Goal: Task Accomplishment & Management: Use online tool/utility

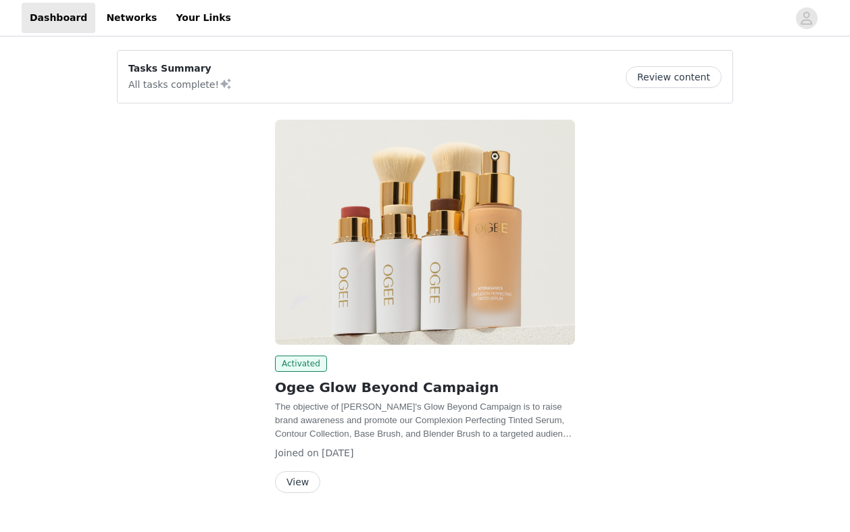
click at [302, 479] on button "View" at bounding box center [297, 482] width 45 height 22
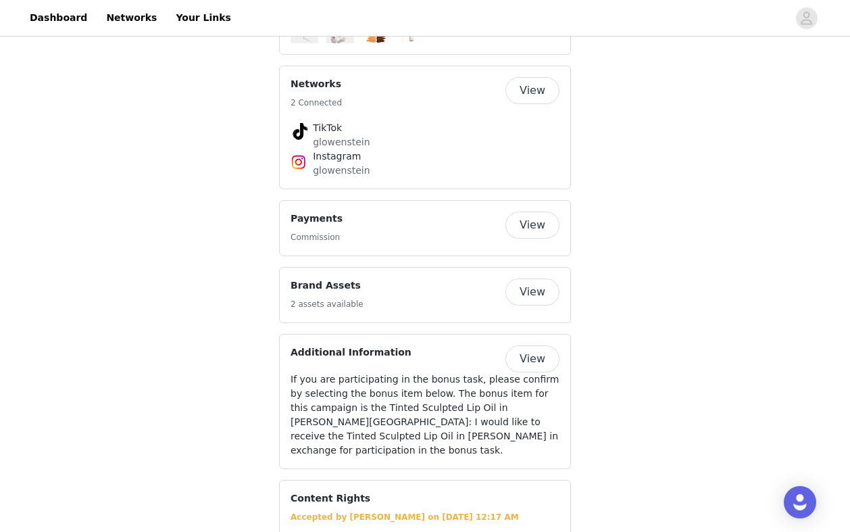
scroll to position [986, 0]
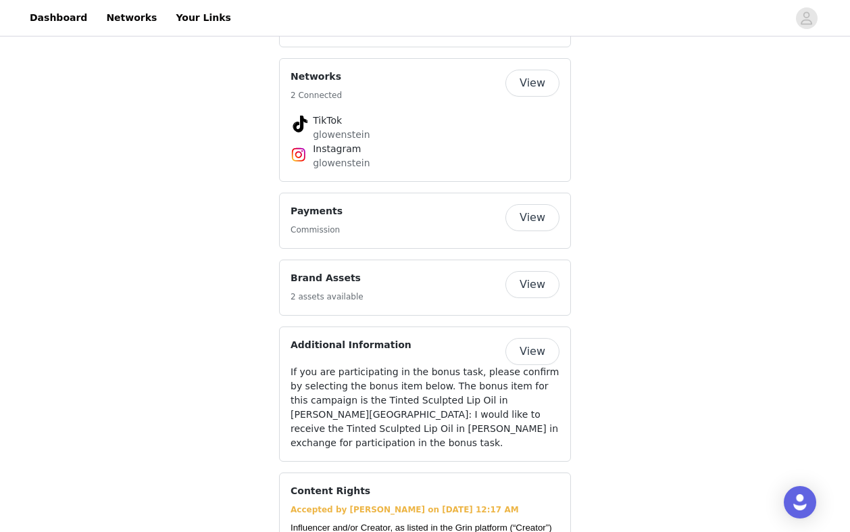
click at [535, 220] on button "View" at bounding box center [532, 217] width 54 height 27
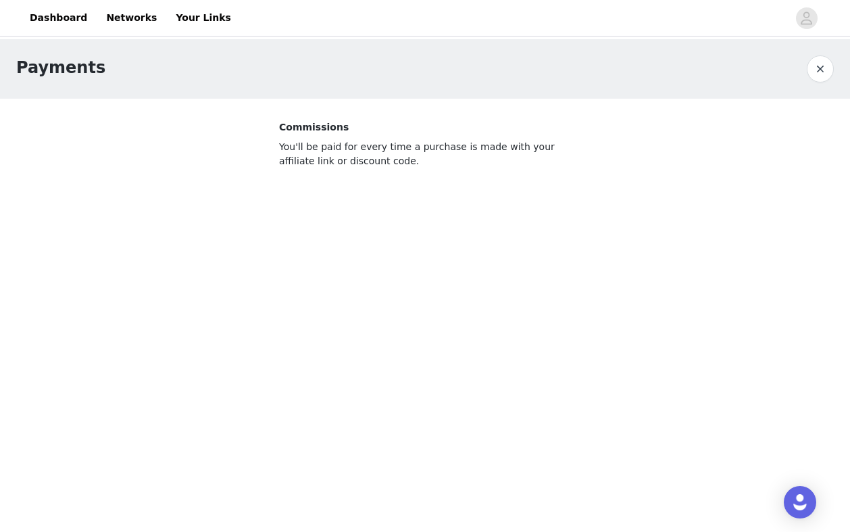
click at [426, 163] on p "You'll be paid for every time a purchase is made with your affiliate link or di…" at bounding box center [425, 154] width 292 height 28
click at [361, 163] on p "You'll be paid for every time a purchase is made with your affiliate link or di…" at bounding box center [425, 154] width 292 height 28
click at [537, 147] on p "You'll be paid for every time a purchase is made with your affiliate link or di…" at bounding box center [425, 154] width 292 height 28
click at [826, 69] on button "button" at bounding box center [820, 68] width 27 height 27
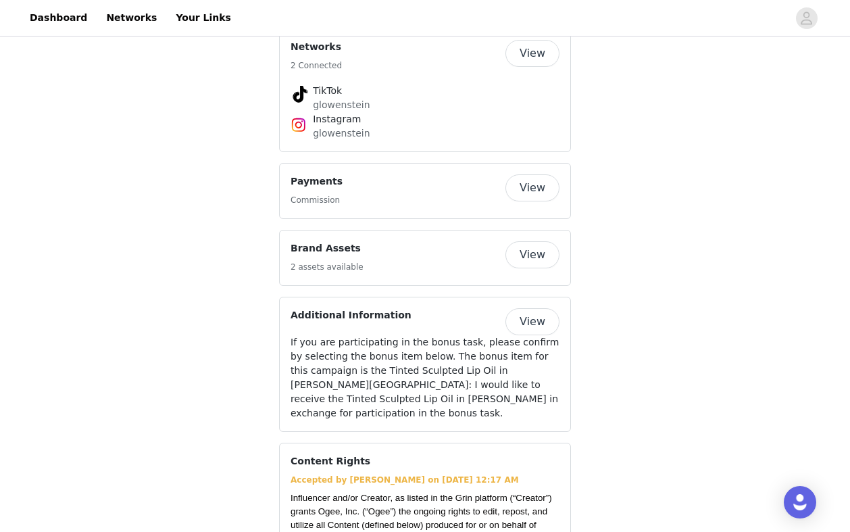
scroll to position [1016, 0]
click at [545, 249] on button "View" at bounding box center [532, 254] width 54 height 27
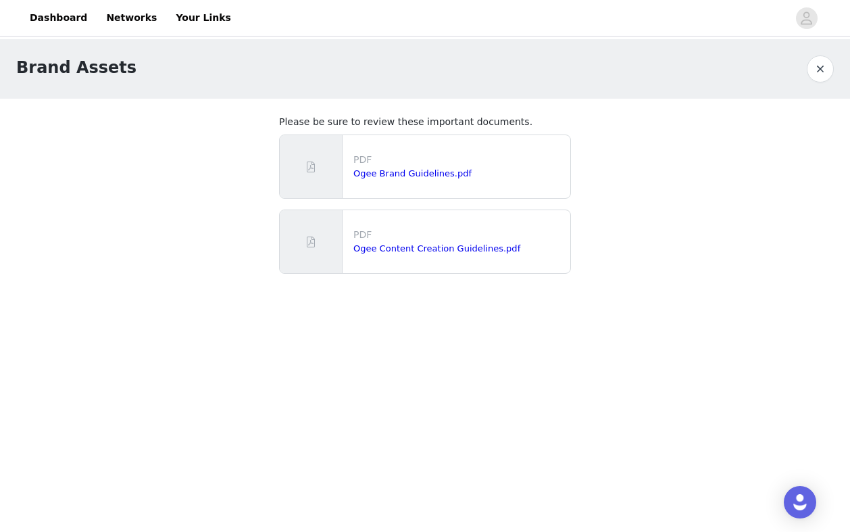
click at [820, 71] on button "button" at bounding box center [820, 68] width 27 height 27
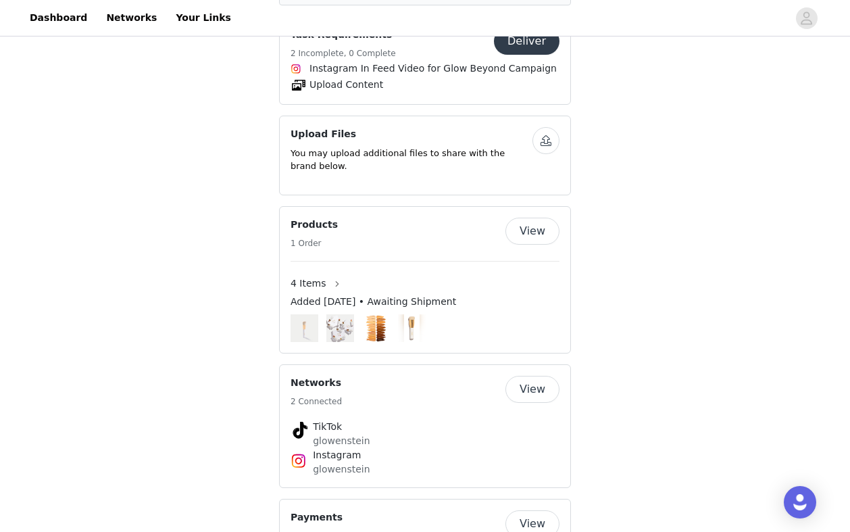
scroll to position [468, 0]
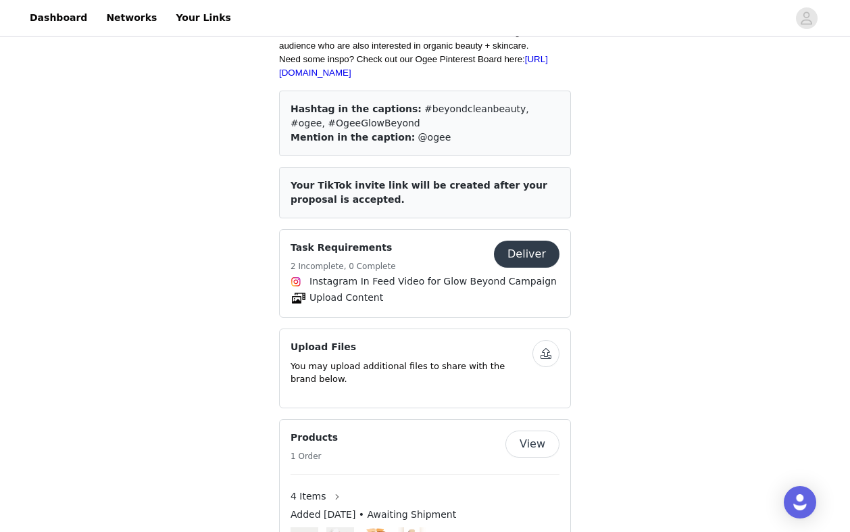
click at [477, 188] on article "Your TikTok invite link will be created after your proposal is accepted." at bounding box center [425, 192] width 292 height 51
click at [484, 182] on span "Your TikTok invite link will be created after your proposal is accepted." at bounding box center [419, 192] width 257 height 25
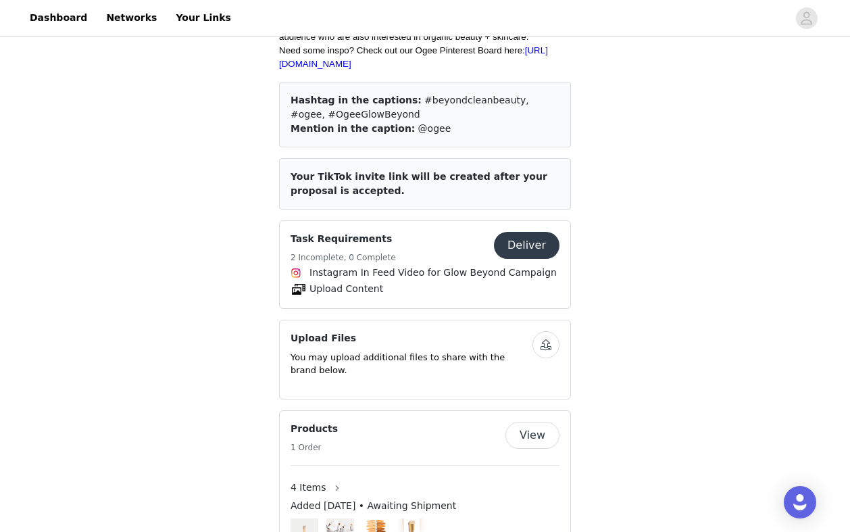
scroll to position [482, 0]
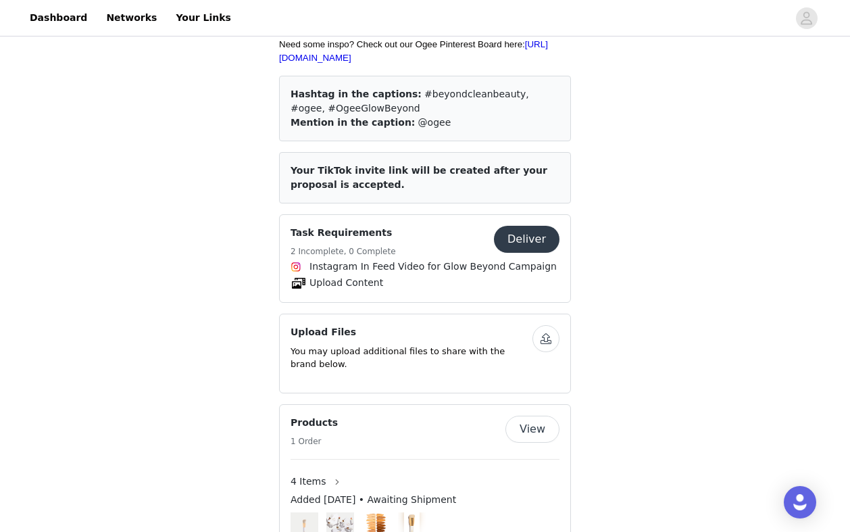
click at [536, 232] on button "Deliver" at bounding box center [527, 239] width 66 height 27
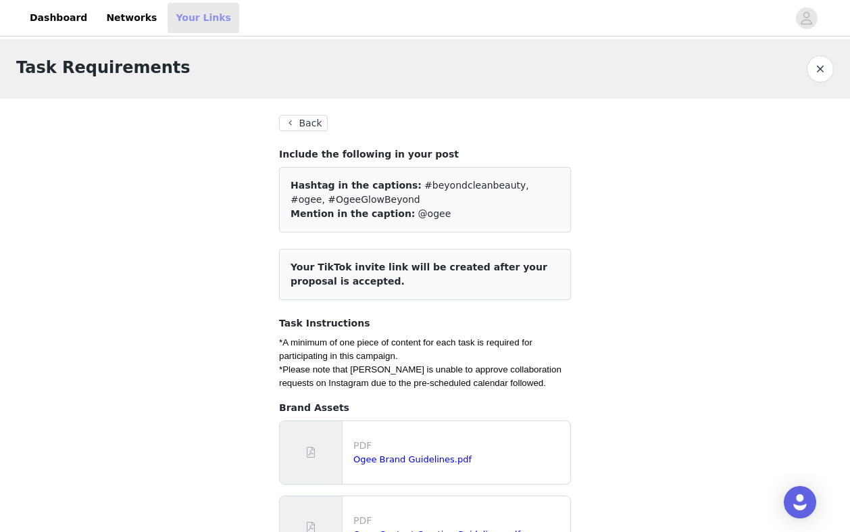
click at [197, 18] on link "Your Links" at bounding box center [204, 18] width 72 height 30
click at [297, 120] on button "Back" at bounding box center [303, 123] width 49 height 16
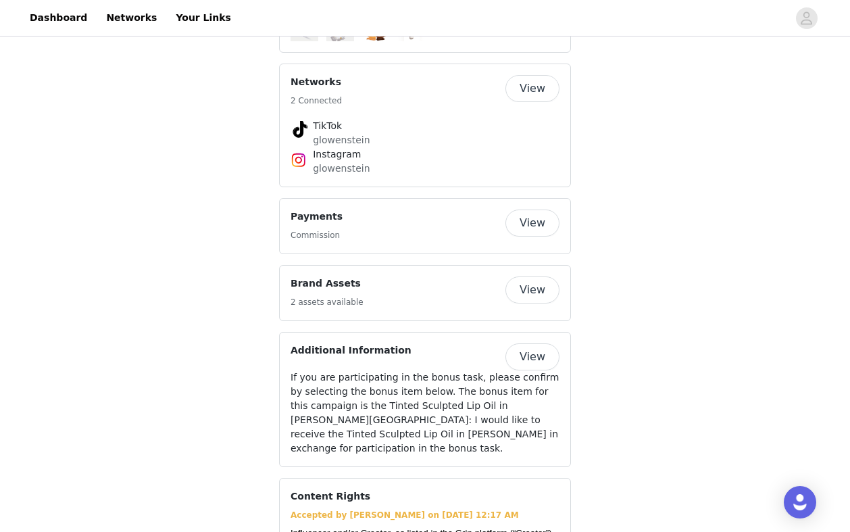
scroll to position [851, 0]
